Goal: Task Accomplishment & Management: Manage account settings

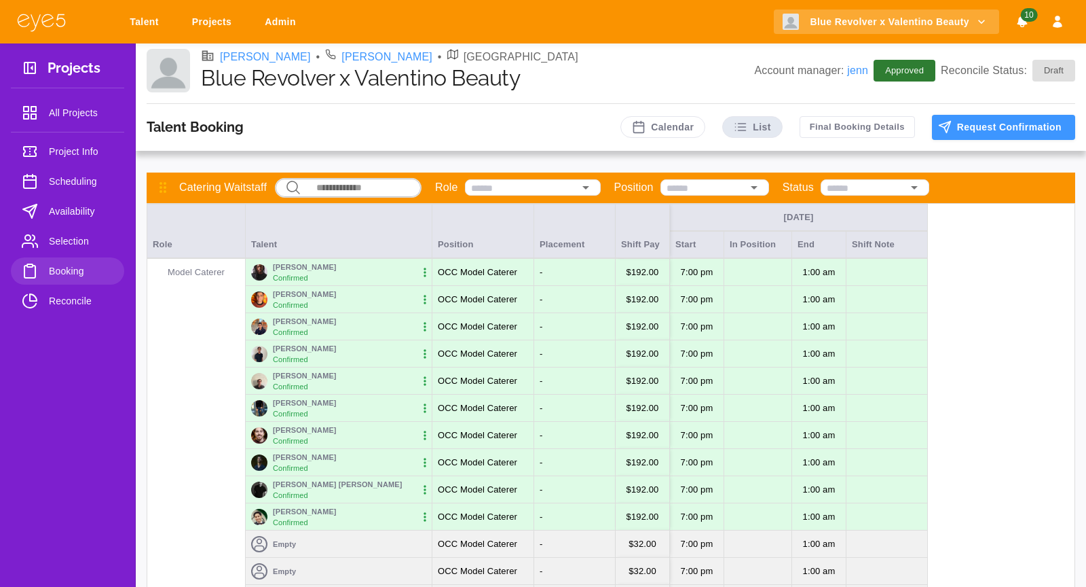
click at [133, 21] on link "Talent" at bounding box center [147, 22] width 52 height 25
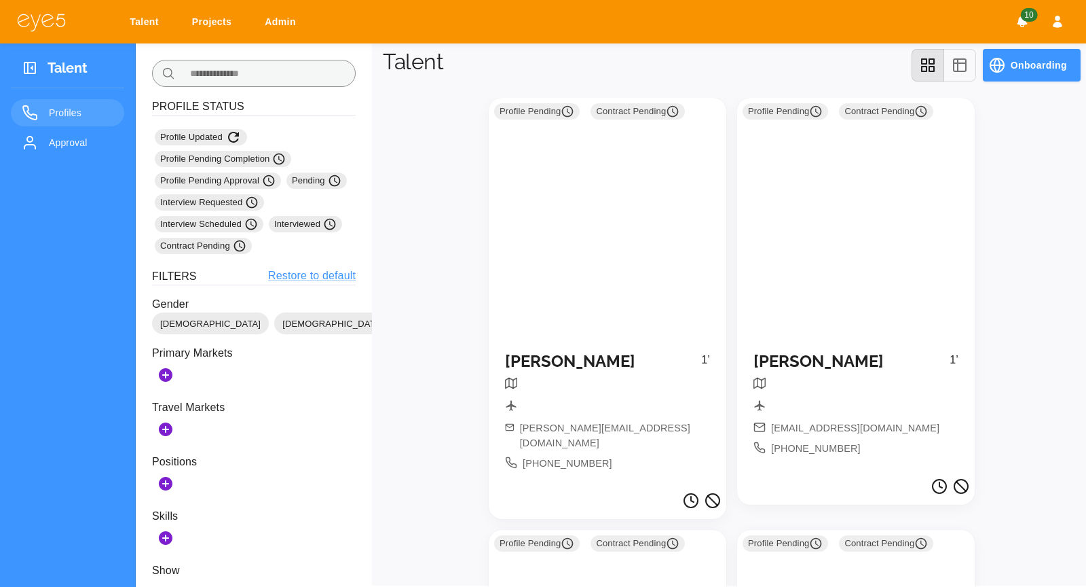
click at [291, 81] on input "text" at bounding box center [268, 73] width 175 height 27
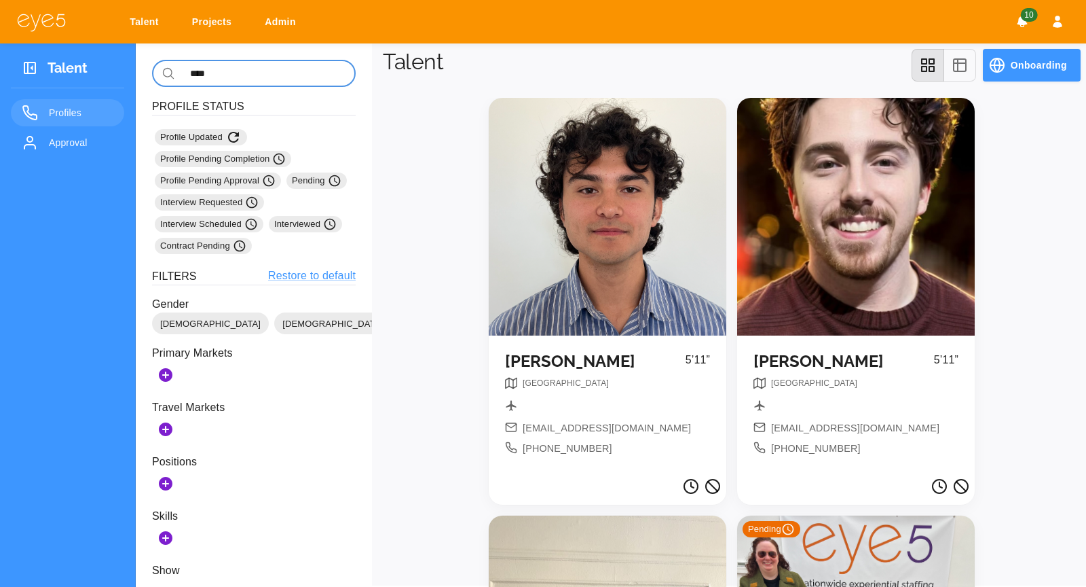
scroll to position [354, 0]
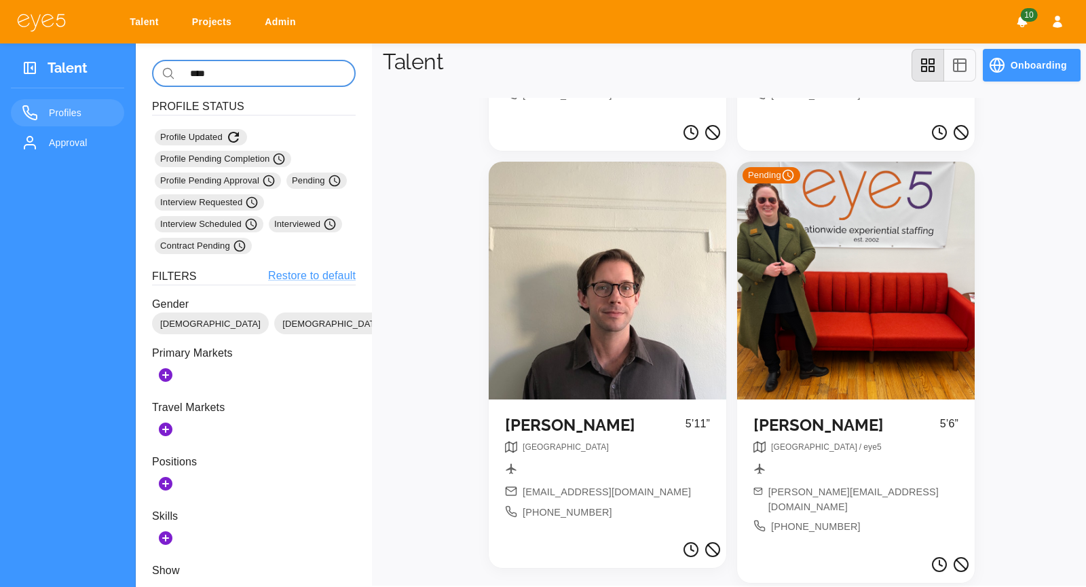
type input "****"
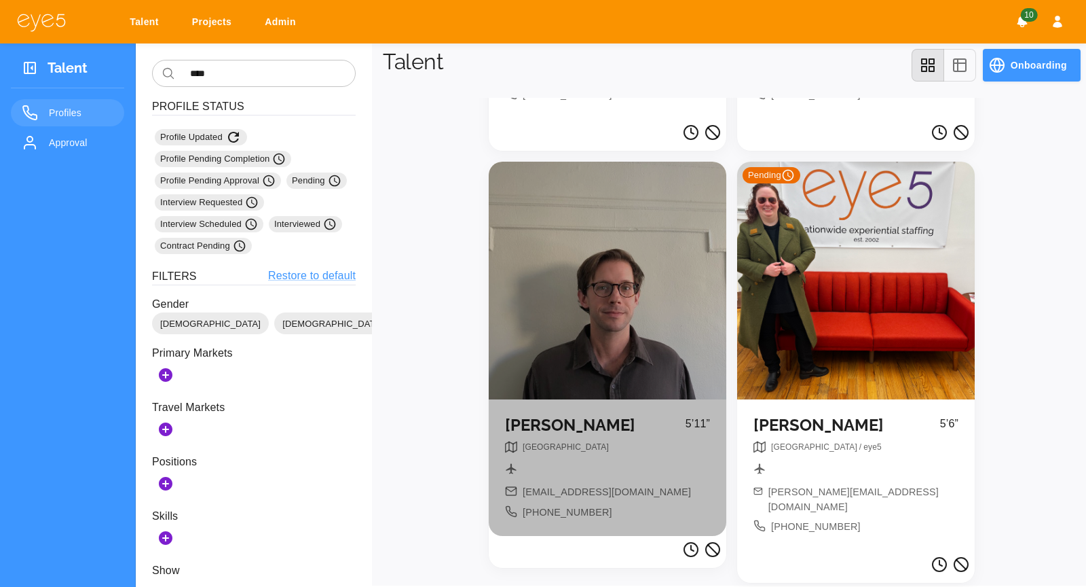
click at [545, 242] on div at bounding box center [608, 281] width 238 height 238
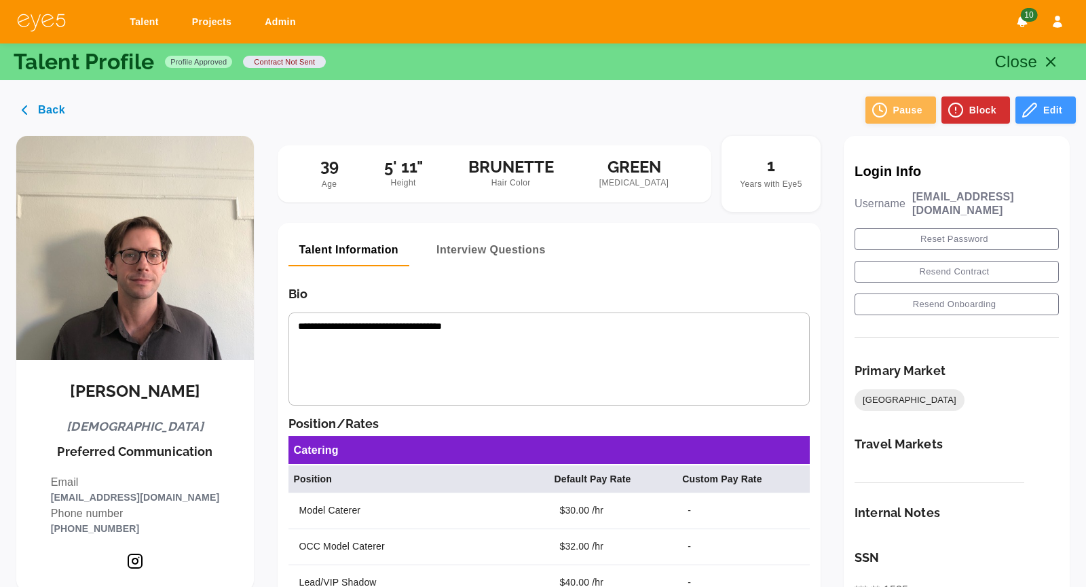
click at [891, 100] on button "Pause" at bounding box center [901, 109] width 71 height 27
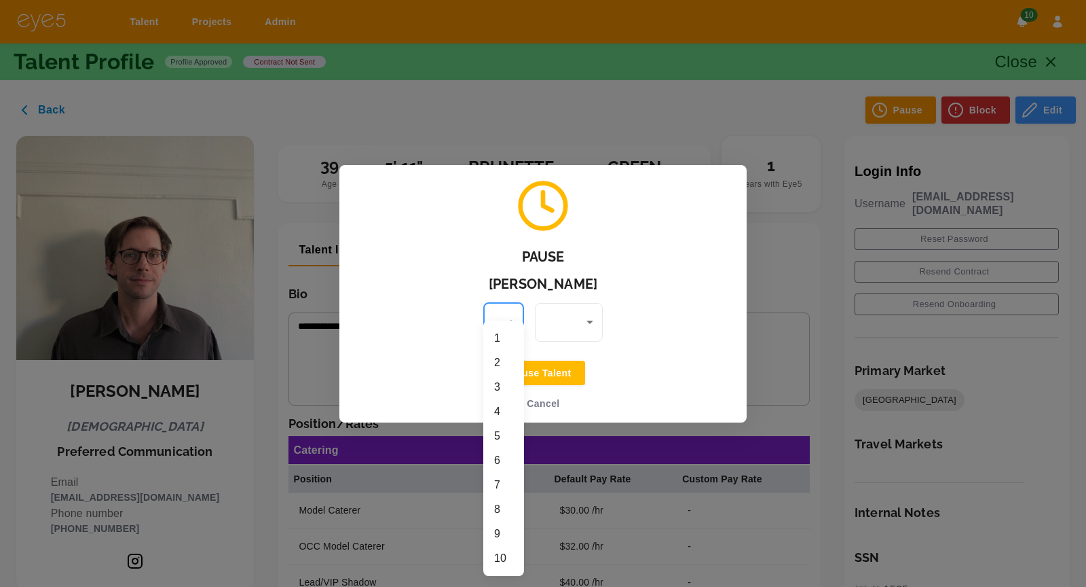
click at [496, 559] on li "10" at bounding box center [503, 558] width 41 height 24
click at [494, 432] on li "5" at bounding box center [503, 436] width 41 height 24
type input "*"
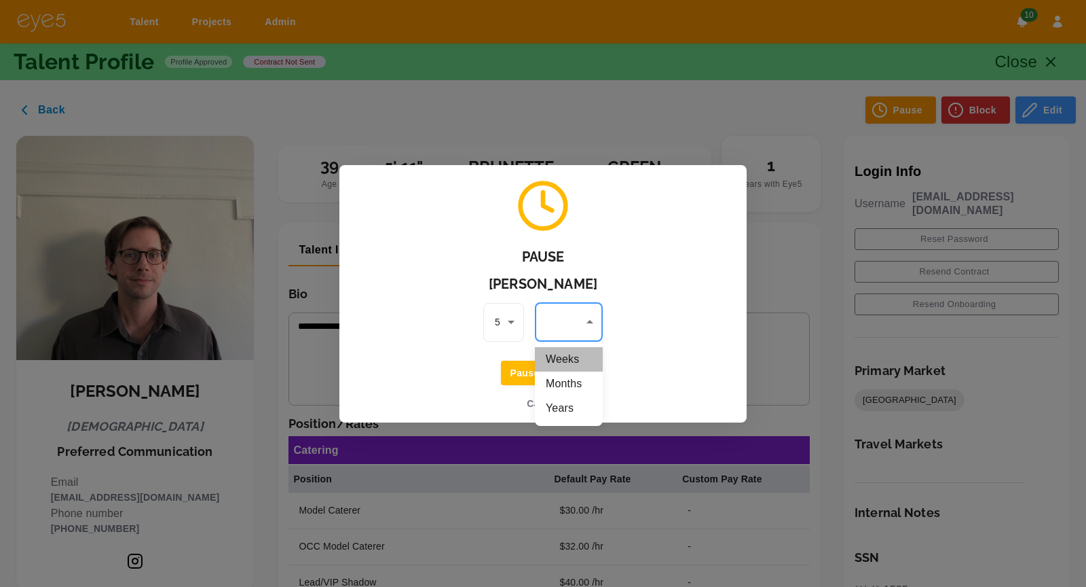
click at [572, 360] on li "Weeks" at bounding box center [569, 359] width 68 height 24
type input "*****"
click at [529, 373] on button "Pause Talent" at bounding box center [543, 373] width 84 height 25
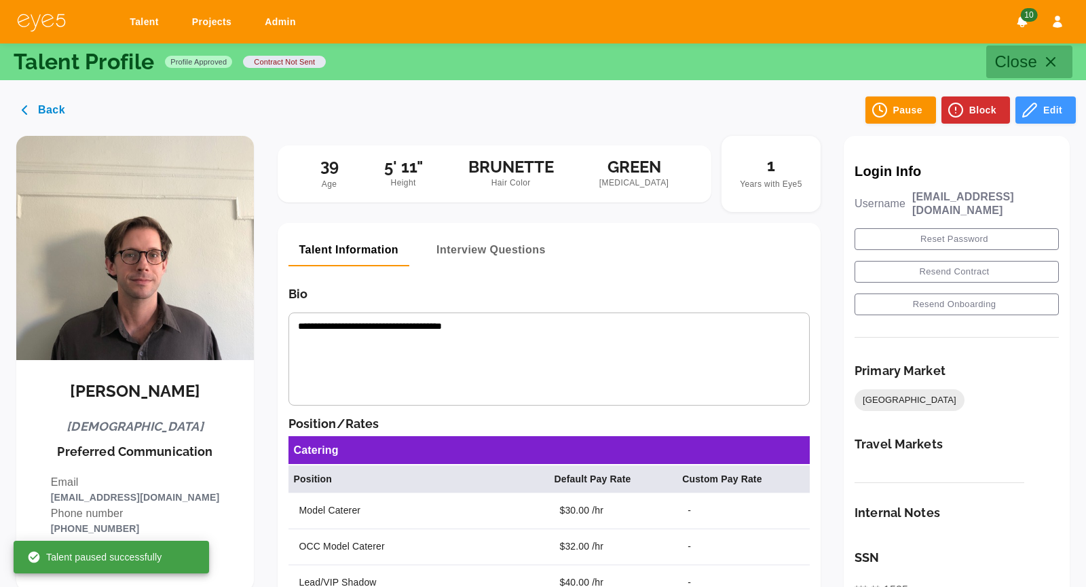
click at [1048, 58] on line "button" at bounding box center [1051, 62] width 8 height 8
